Goal: Task Accomplishment & Management: Complete application form

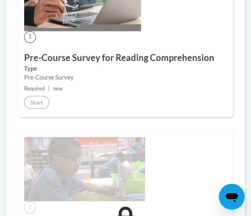
scroll to position [294, 0]
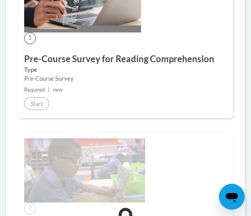
click at [27, 97] on div "Start" at bounding box center [36, 103] width 25 height 13
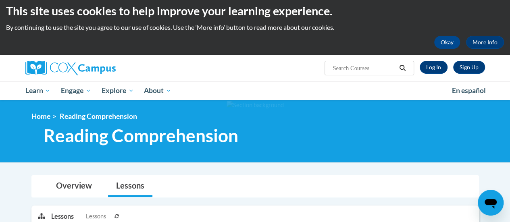
scroll to position [0, 0]
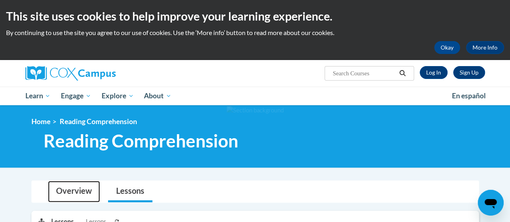
click at [87, 181] on link "Overview" at bounding box center [74, 191] width 52 height 21
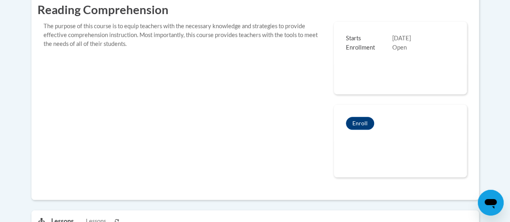
scroll to position [223, 0]
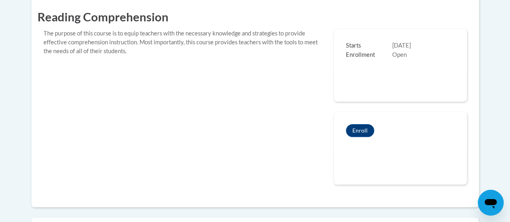
click at [251, 125] on button "Enroll" at bounding box center [360, 130] width 28 height 13
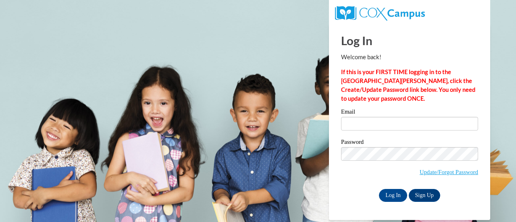
click at [425, 115] on label "Email" at bounding box center [409, 113] width 137 height 8
click at [425, 117] on input "Email" at bounding box center [409, 124] width 137 height 14
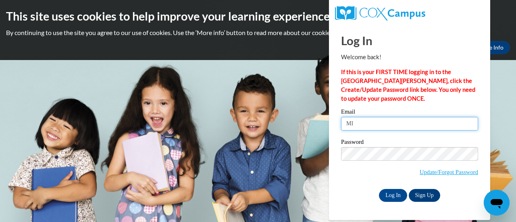
type input "M"
type input "e048395@muscogee.k12.ga.us"
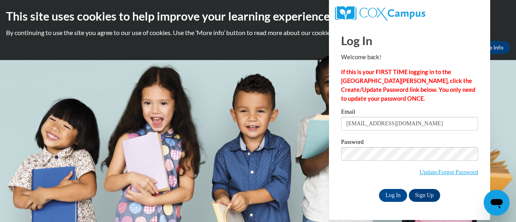
click at [393, 200] on input "Log In" at bounding box center [393, 195] width 28 height 13
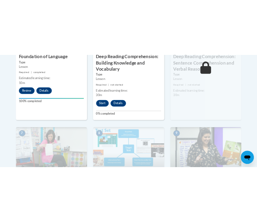
scroll to position [568, 0]
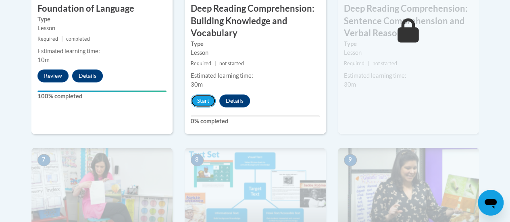
click at [202, 98] on button "Start" at bounding box center [203, 100] width 25 height 13
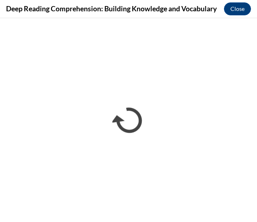
scroll to position [0, 0]
